Goal: Task Accomplishment & Management: Use online tool/utility

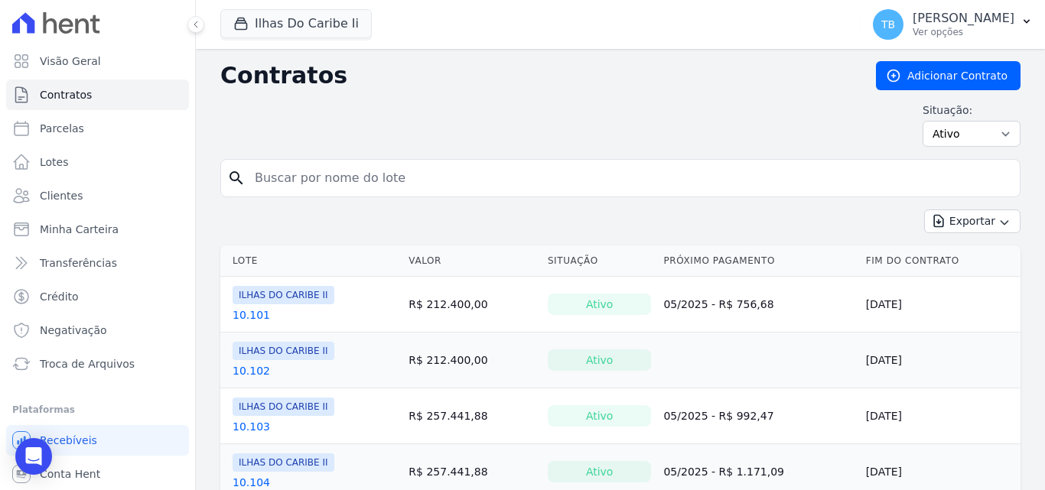
drag, startPoint x: 0, startPoint y: 0, endPoint x: 298, endPoint y: 177, distance: 346.6
click at [296, 177] on input "search" at bounding box center [629, 178] width 768 height 31
type input "73"
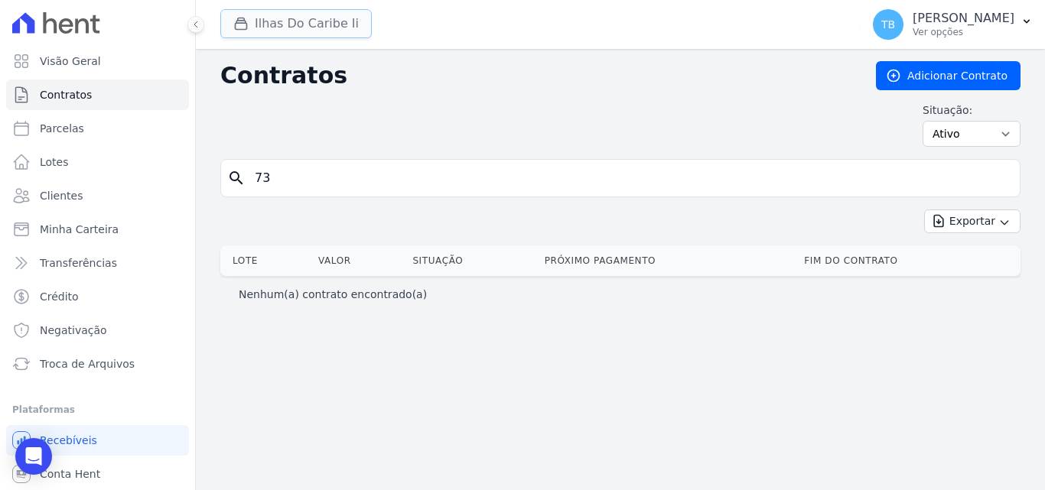
click at [298, 27] on button "Ilhas Do Caribe Ii" at bounding box center [295, 23] width 151 height 29
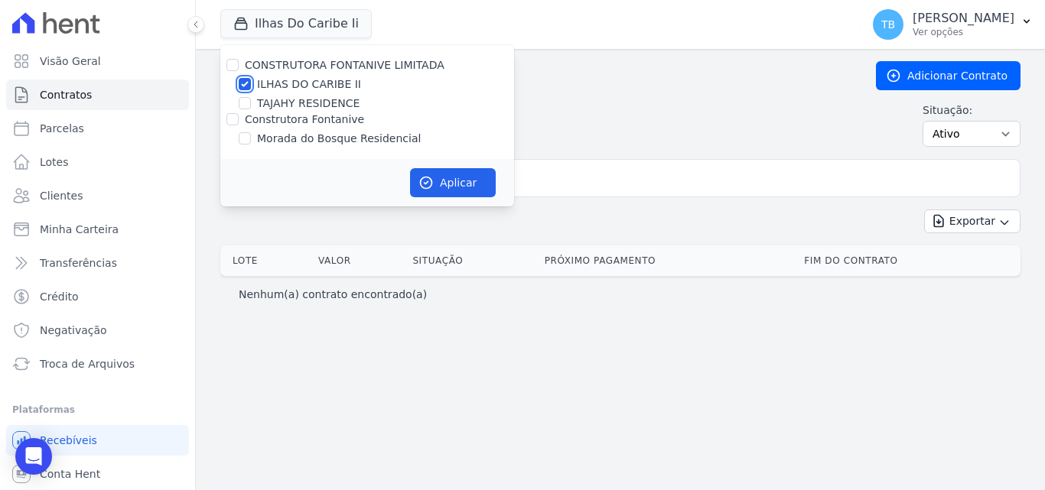
click at [246, 81] on input "ILHAS DO CARIBE II" at bounding box center [245, 84] width 12 height 12
checkbox input "false"
click at [238, 138] on div "Morada do Bosque Residencial" at bounding box center [367, 139] width 294 height 16
click at [243, 141] on input "Morada do Bosque Residencial" at bounding box center [245, 138] width 12 height 12
checkbox input "true"
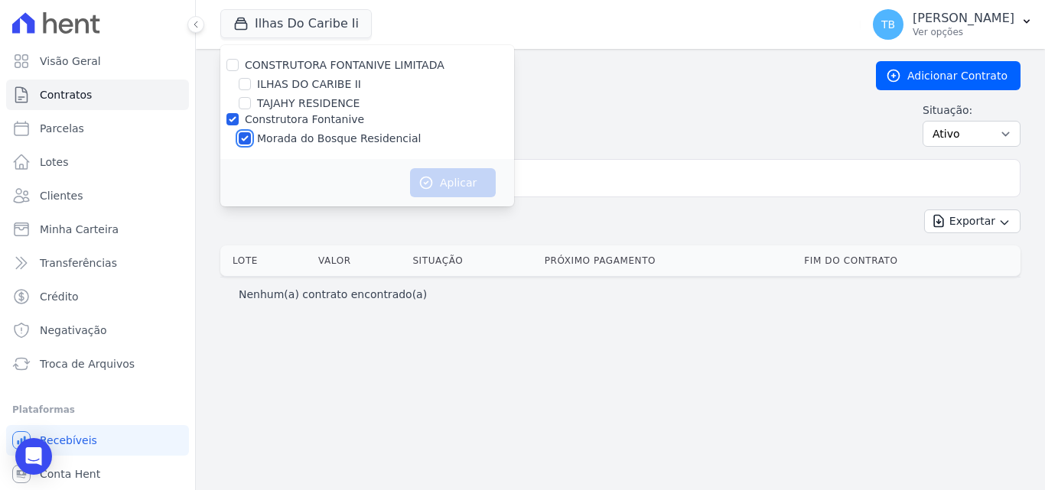
checkbox input "true"
click at [440, 177] on button "Aplicar" at bounding box center [453, 182] width 86 height 29
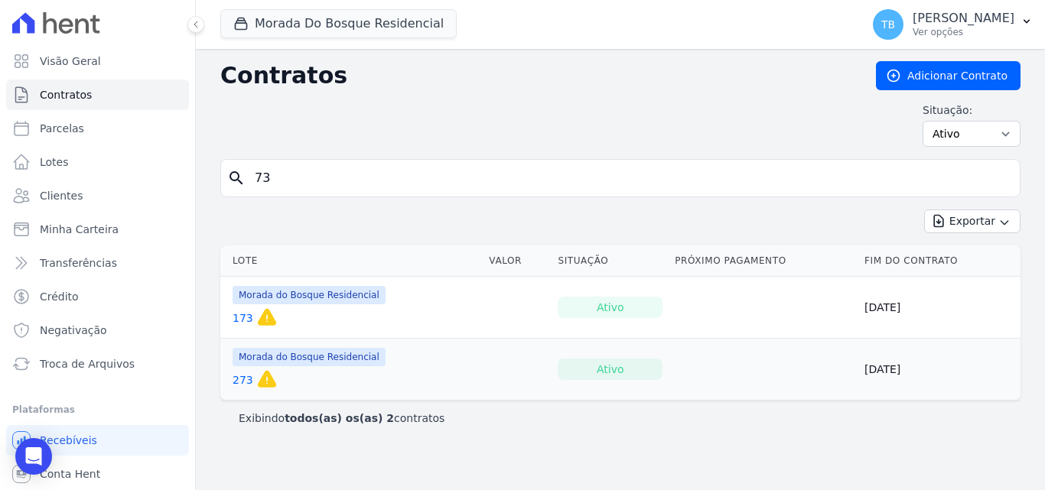
click at [301, 180] on input "73" at bounding box center [629, 178] width 768 height 31
